Goal: Task Accomplishment & Management: Use online tool/utility

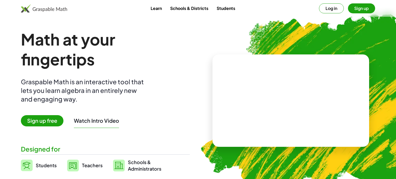
click at [336, 9] on button "Log in" at bounding box center [331, 8] width 25 height 10
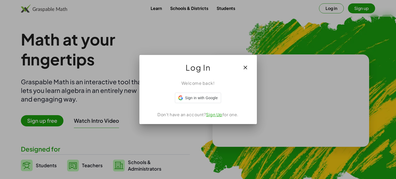
click at [336, 9] on div at bounding box center [198, 89] width 396 height 179
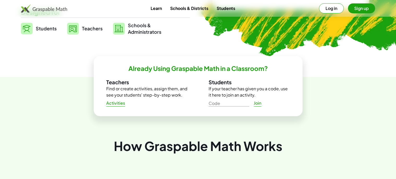
scroll to position [136, 0]
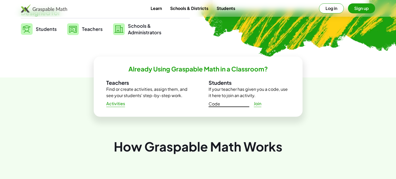
click at [220, 105] on input "Code" at bounding box center [229, 102] width 41 height 8
type input "*****"
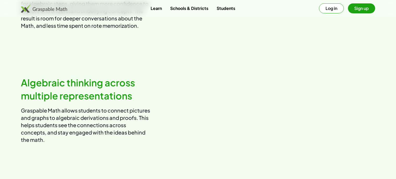
scroll to position [362, 0]
